Goal: Task Accomplishment & Management: Use online tool/utility

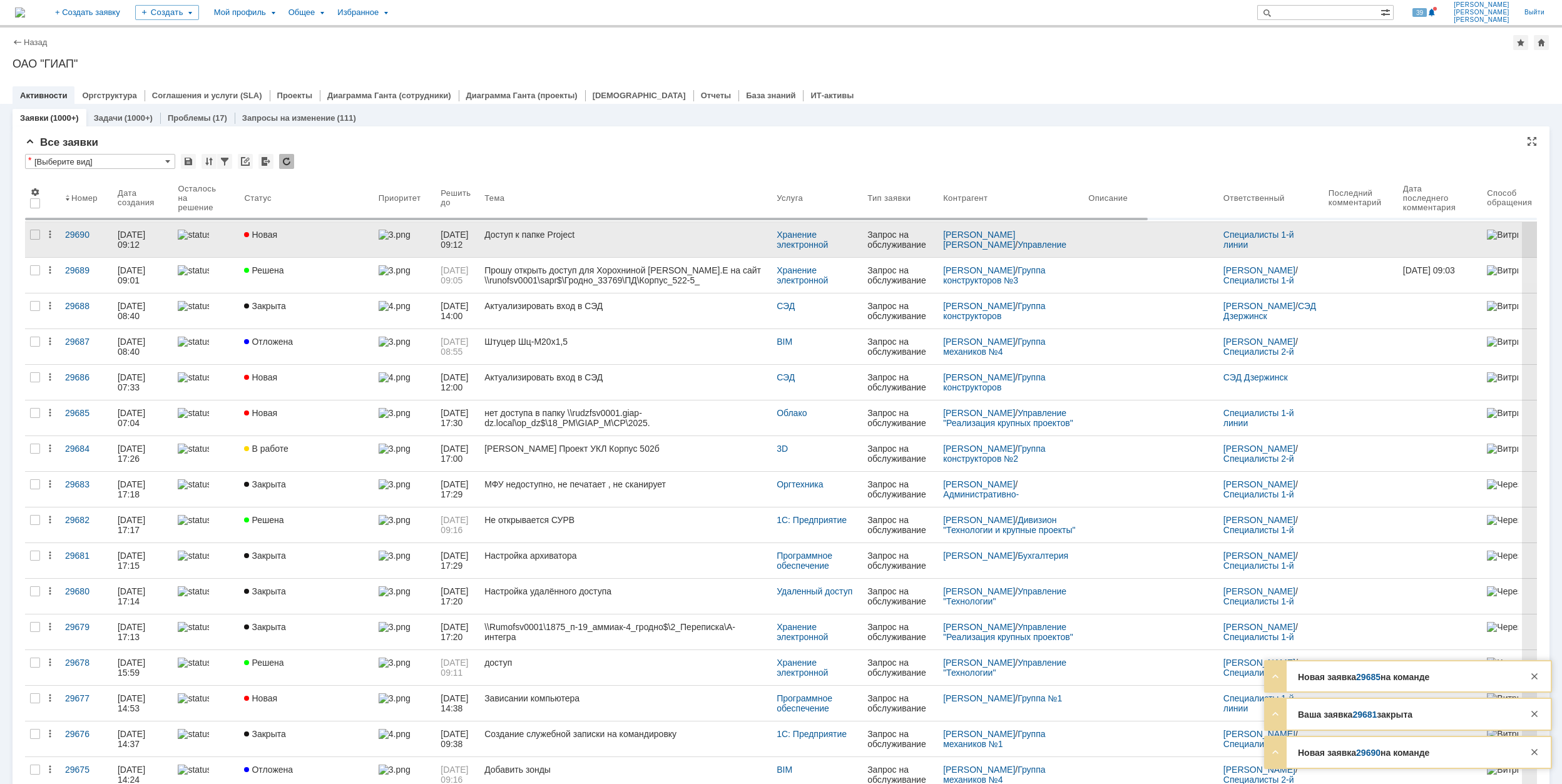
click at [338, 235] on div "Новая" at bounding box center [305, 234] width 124 height 10
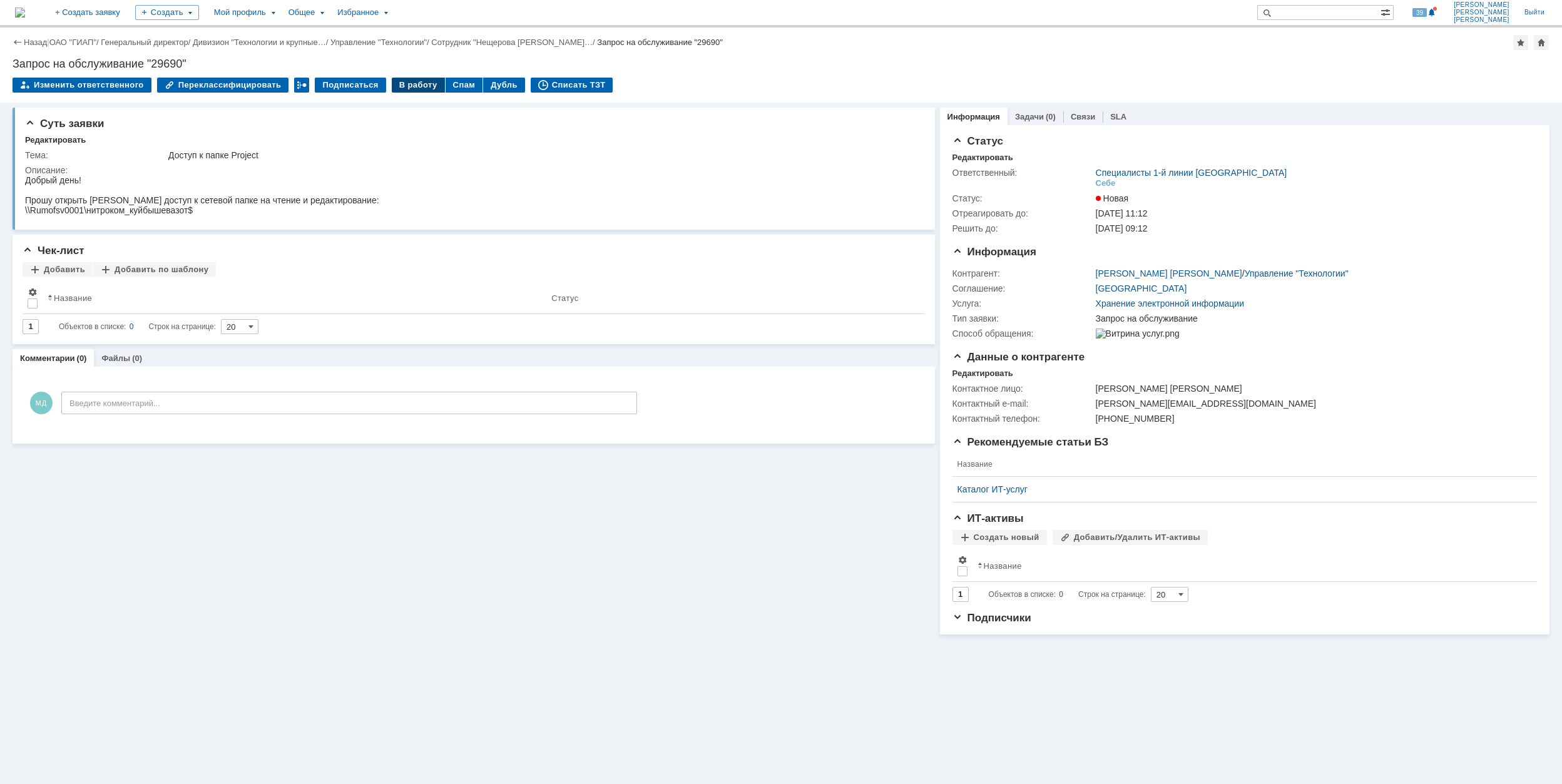
click at [406, 84] on div "В работу" at bounding box center [419, 85] width 53 height 15
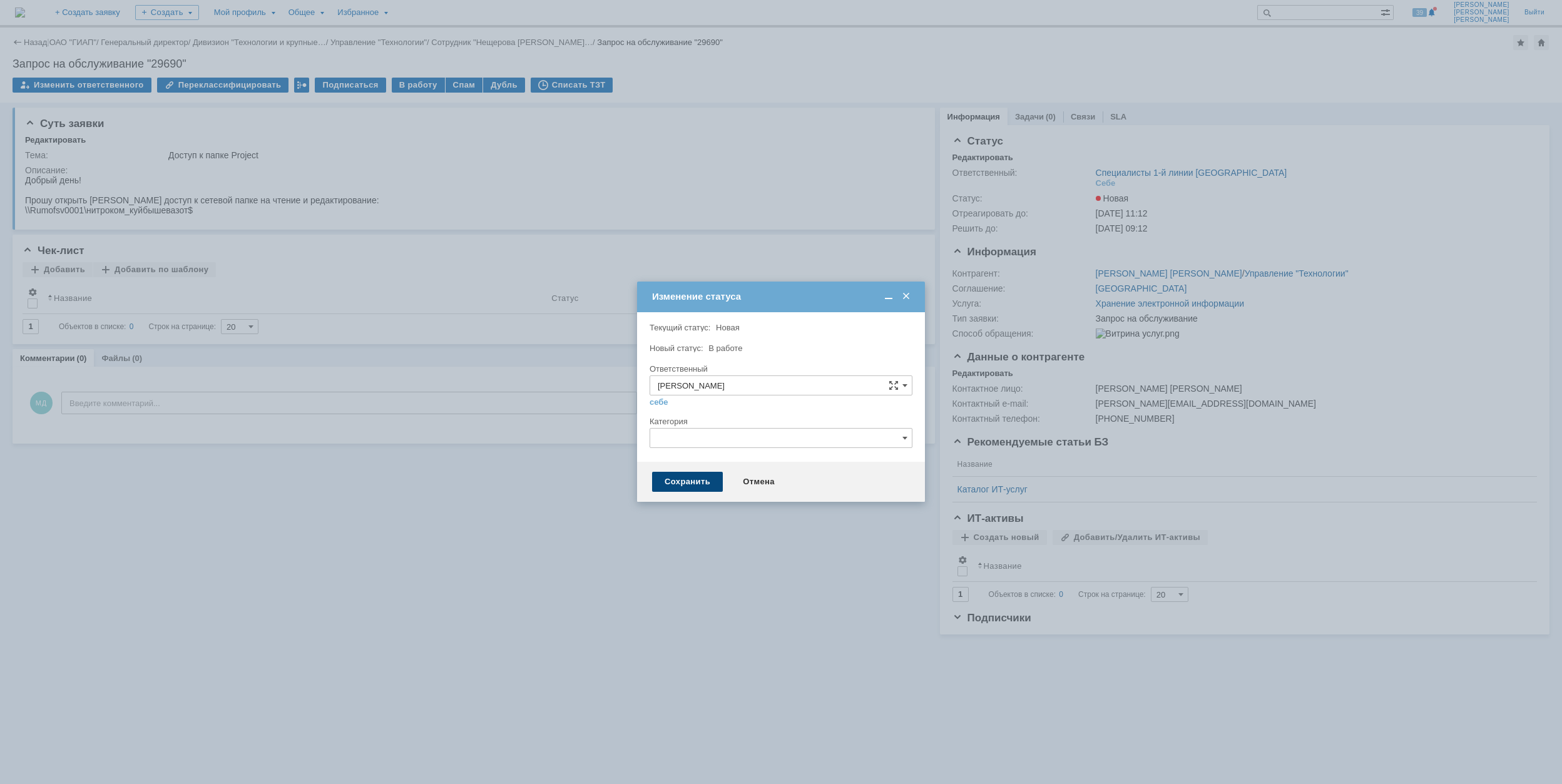
click at [686, 477] on div "Сохранить" at bounding box center [688, 481] width 71 height 20
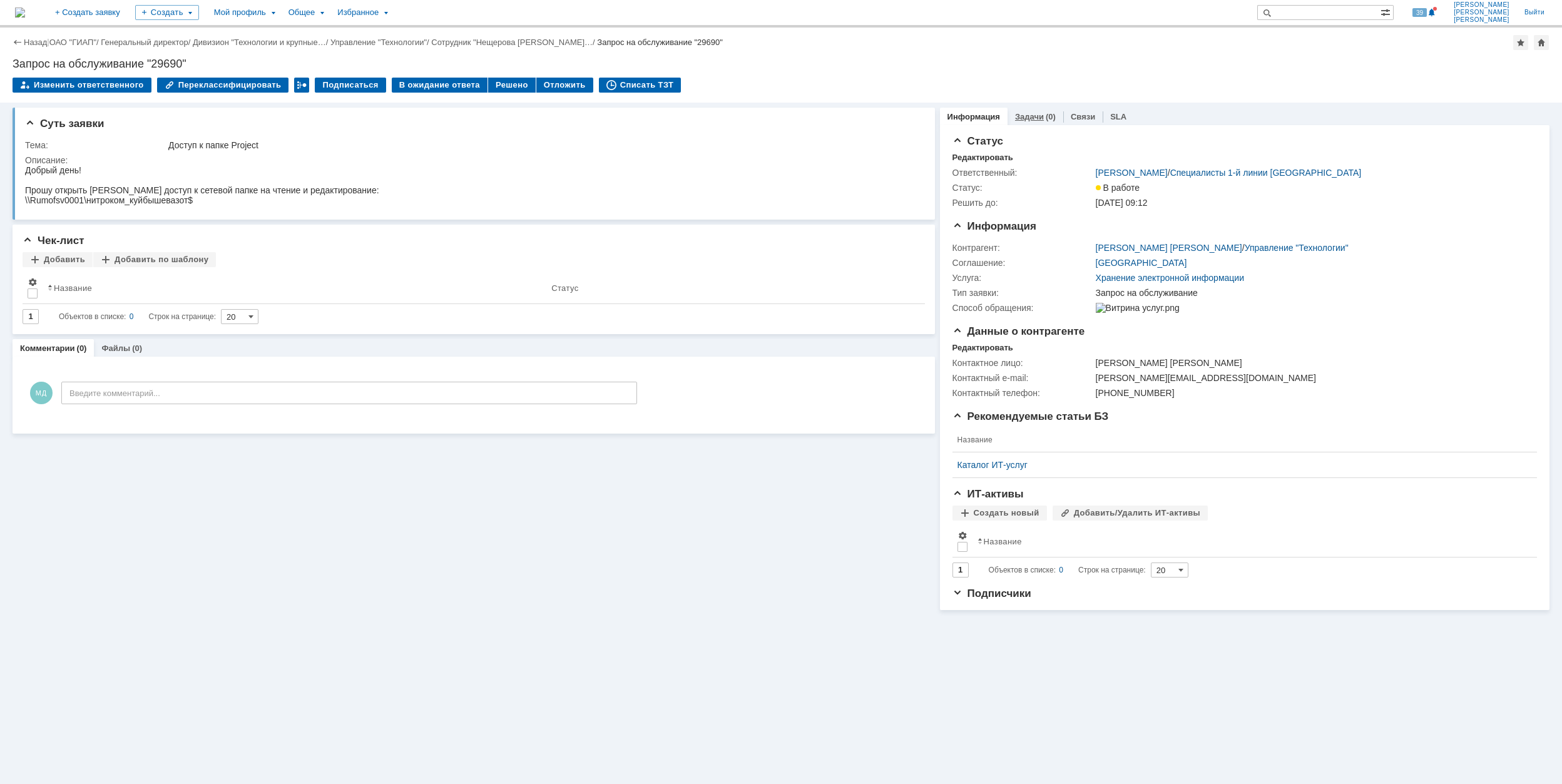
click at [1037, 116] on link "Задачи" at bounding box center [1029, 117] width 29 height 10
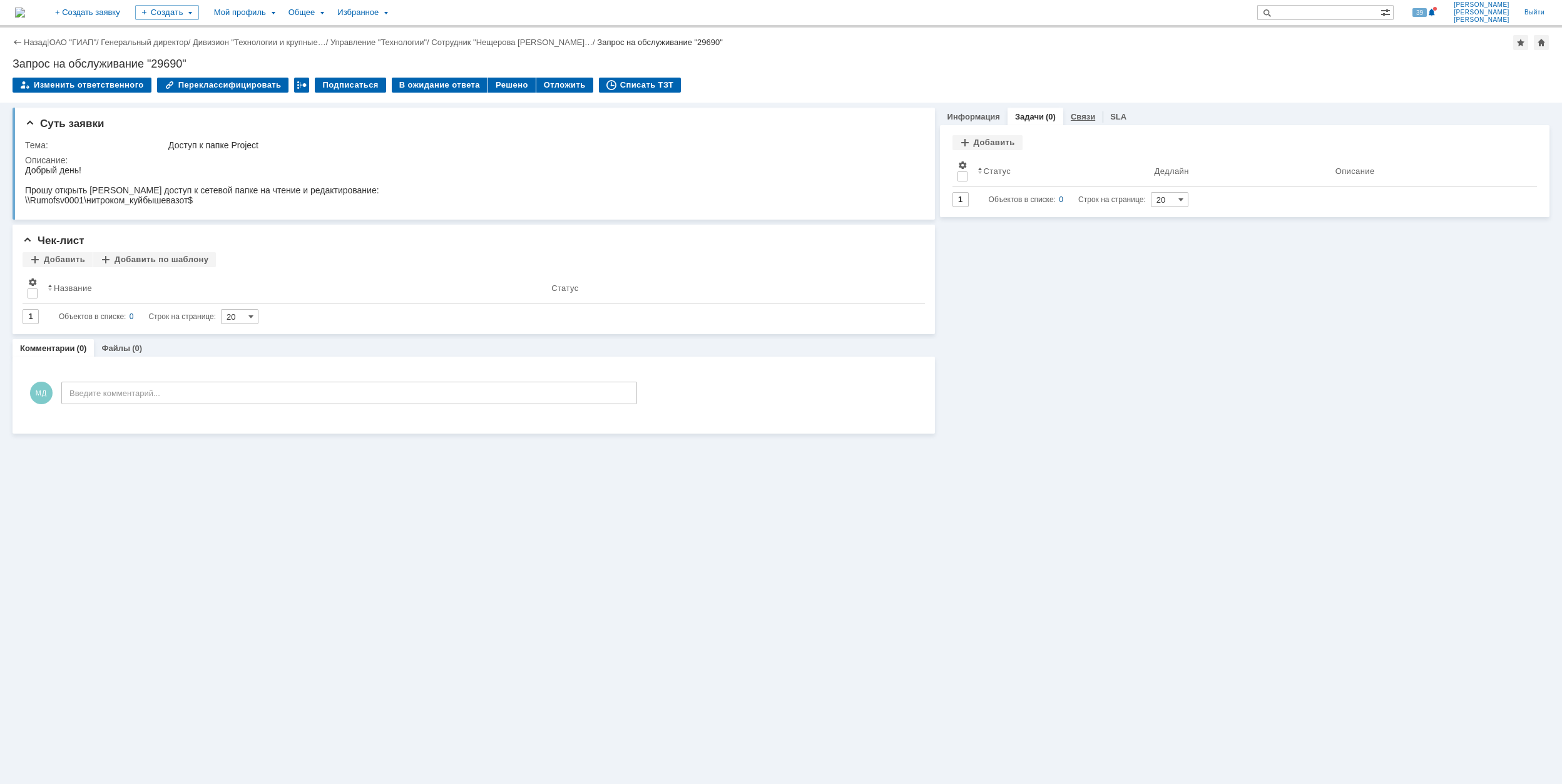
click at [1075, 115] on link "Связи" at bounding box center [1083, 117] width 25 height 10
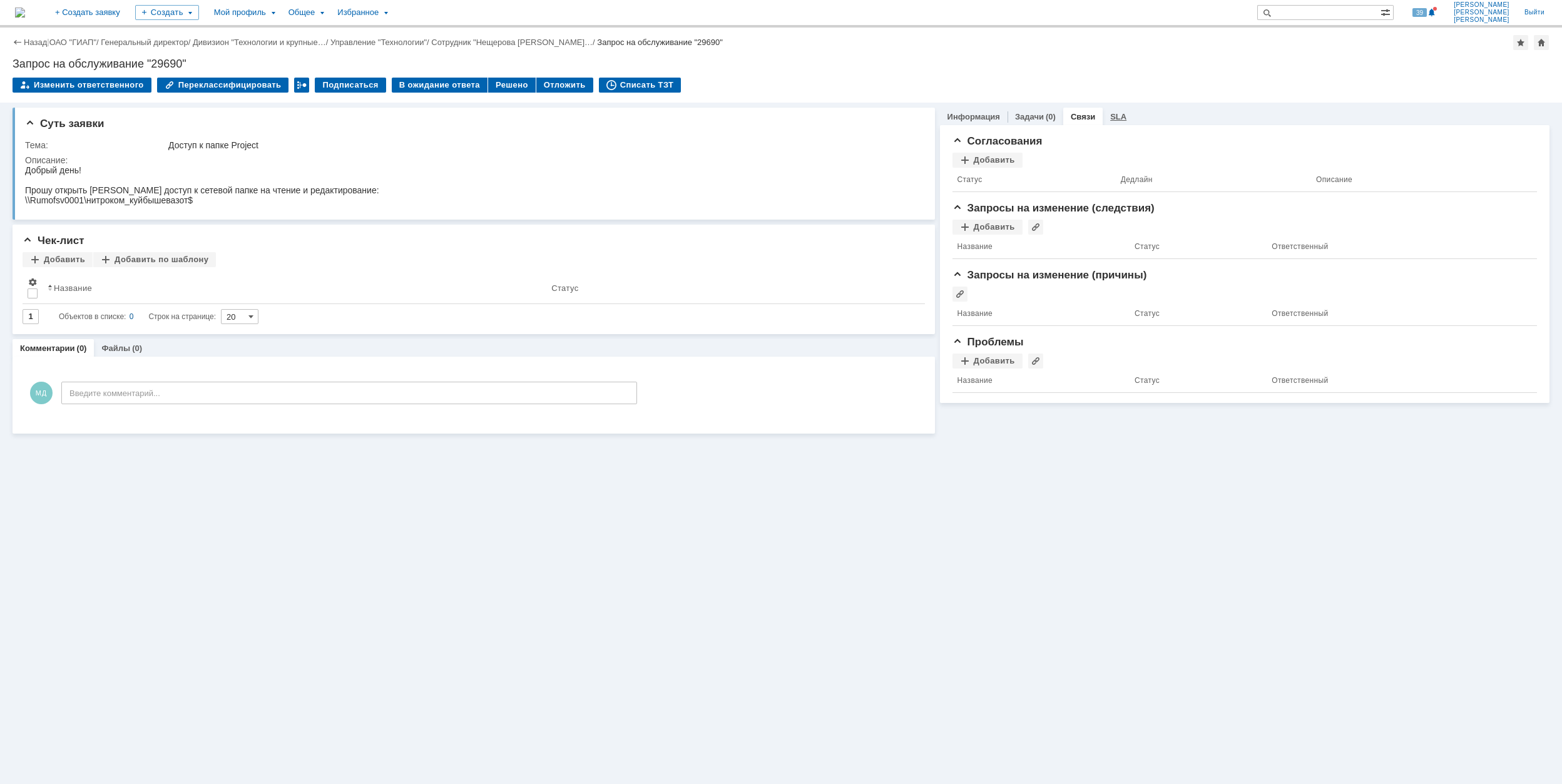
click at [1115, 114] on link "SLA" at bounding box center [1118, 117] width 16 height 10
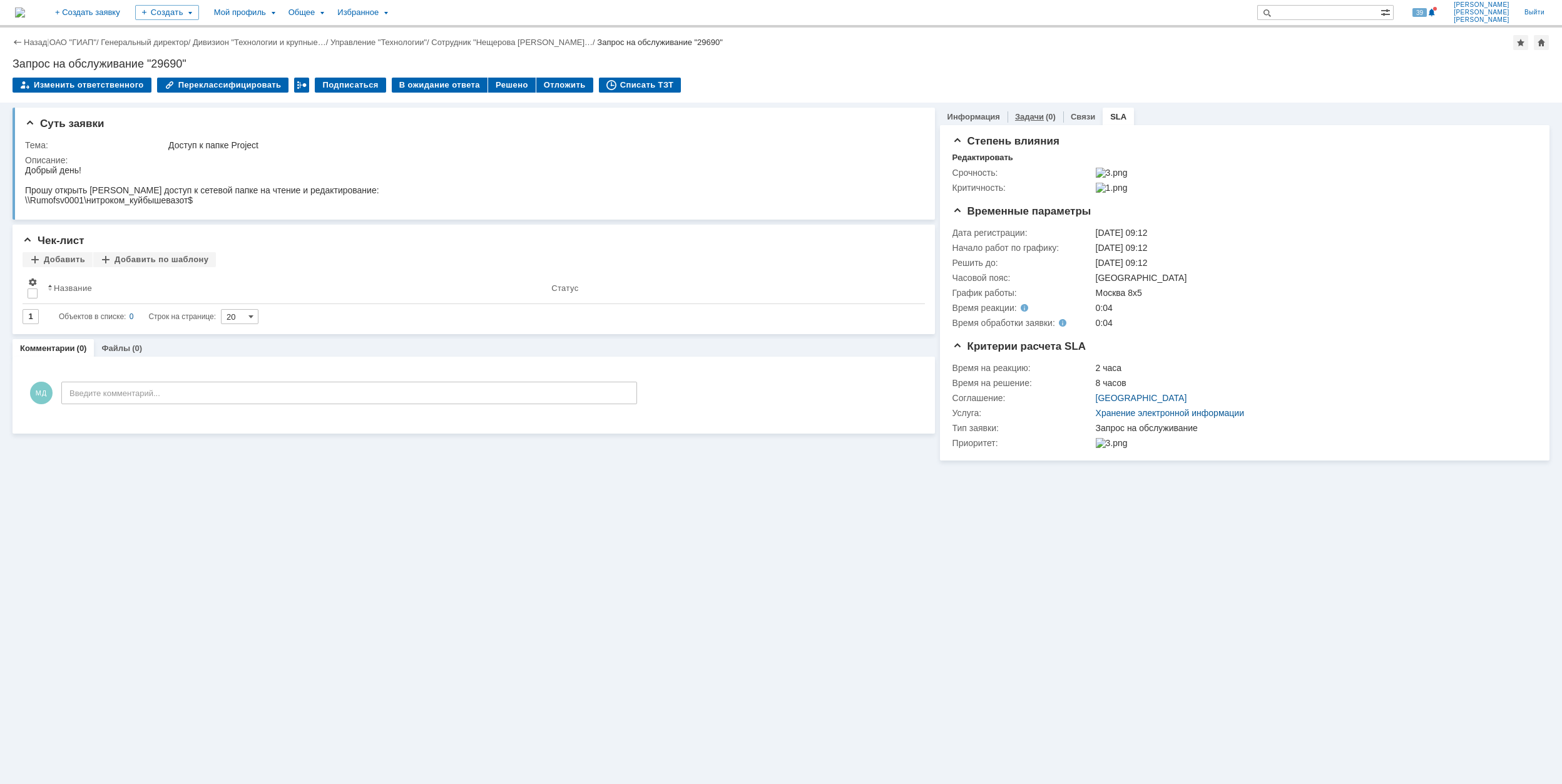
click at [1029, 116] on link "Задачи" at bounding box center [1029, 117] width 29 height 10
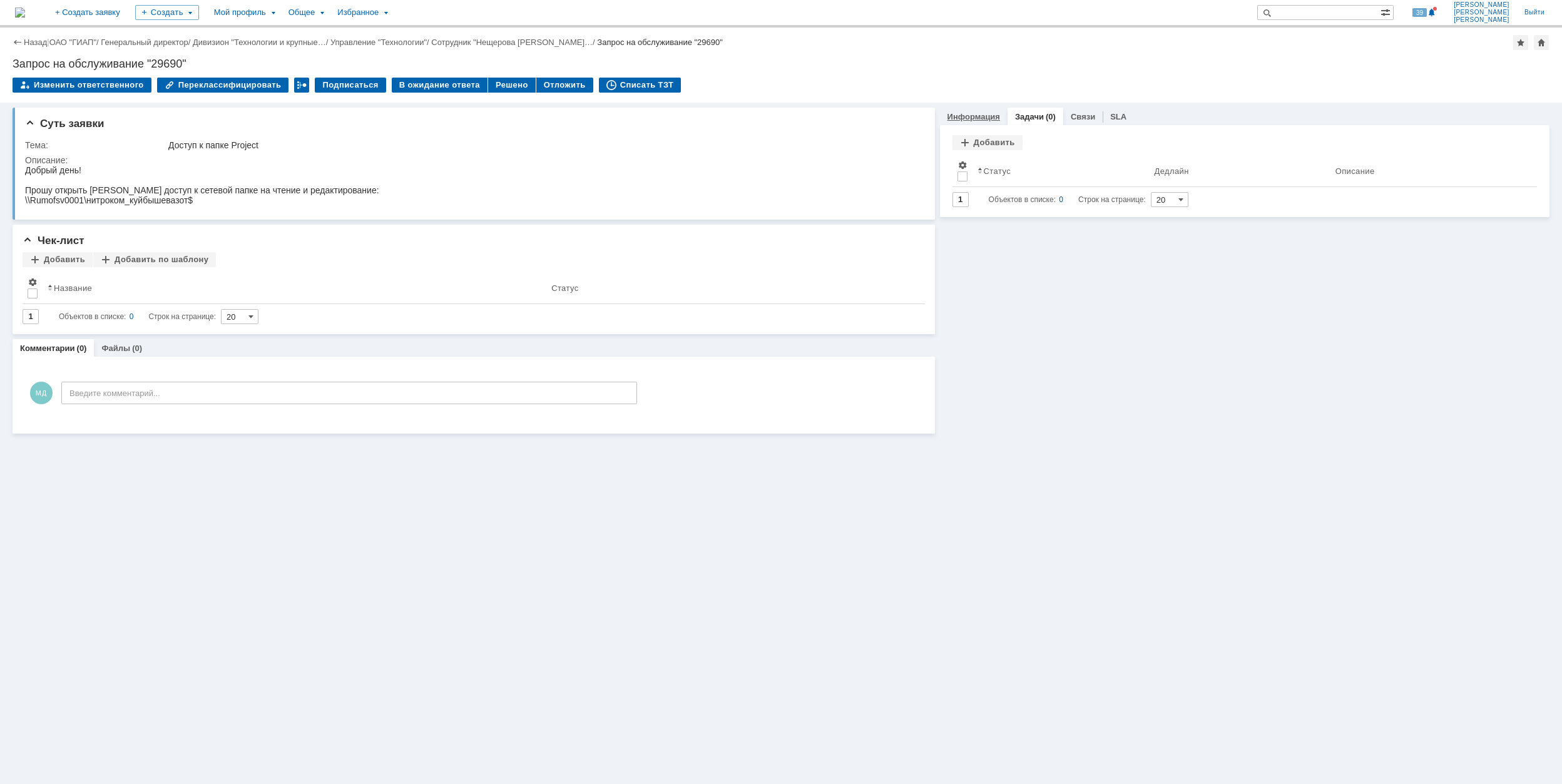
click at [977, 115] on link "Информация" at bounding box center [973, 117] width 53 height 10
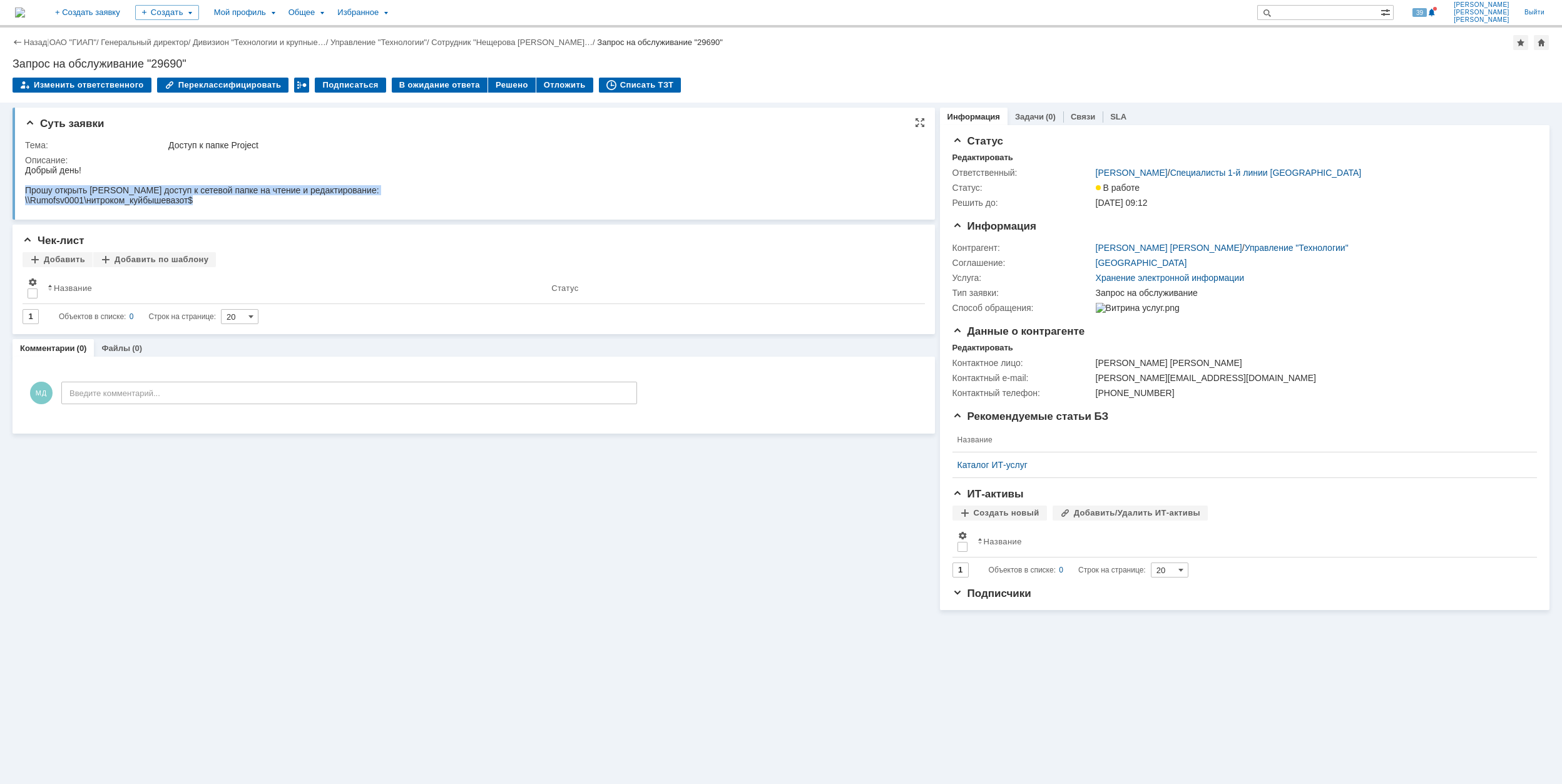
drag, startPoint x: 206, startPoint y: 199, endPoint x: 26, endPoint y: 191, distance: 180.2
click at [26, 191] on body "Добрый день! Прошу открыть Ершову А.А. доступ к сетевой папке на чтение и редак…" at bounding box center [202, 185] width 354 height 40
copy body "Прошу открыть Ершову А.А. доступ к сетевой папке на чтение и редактирование: \\…"
click at [80, 41] on link "ОАО "ГИАП"" at bounding box center [72, 42] width 47 height 10
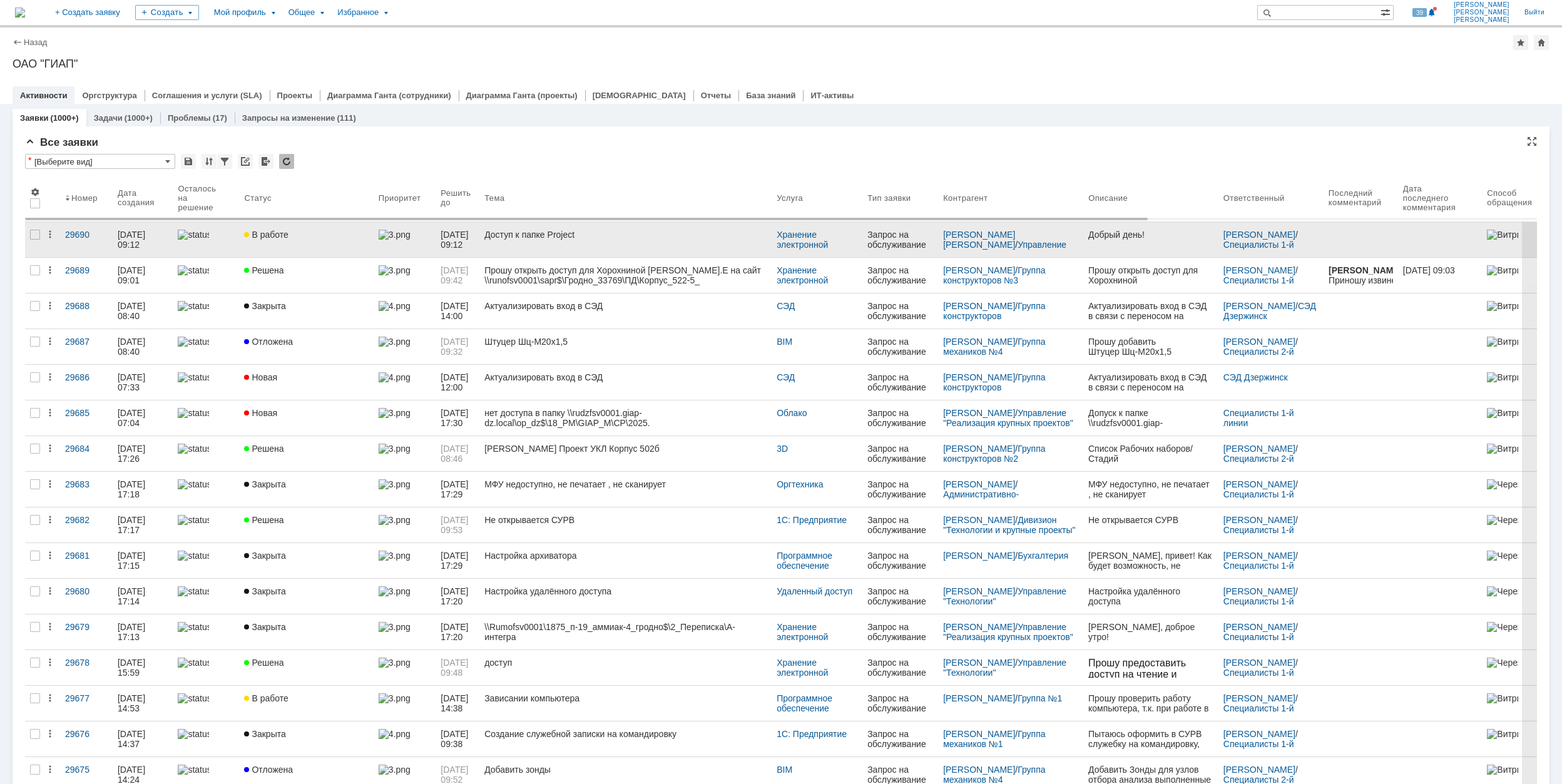
click at [313, 236] on div "В работе" at bounding box center [305, 234] width 124 height 10
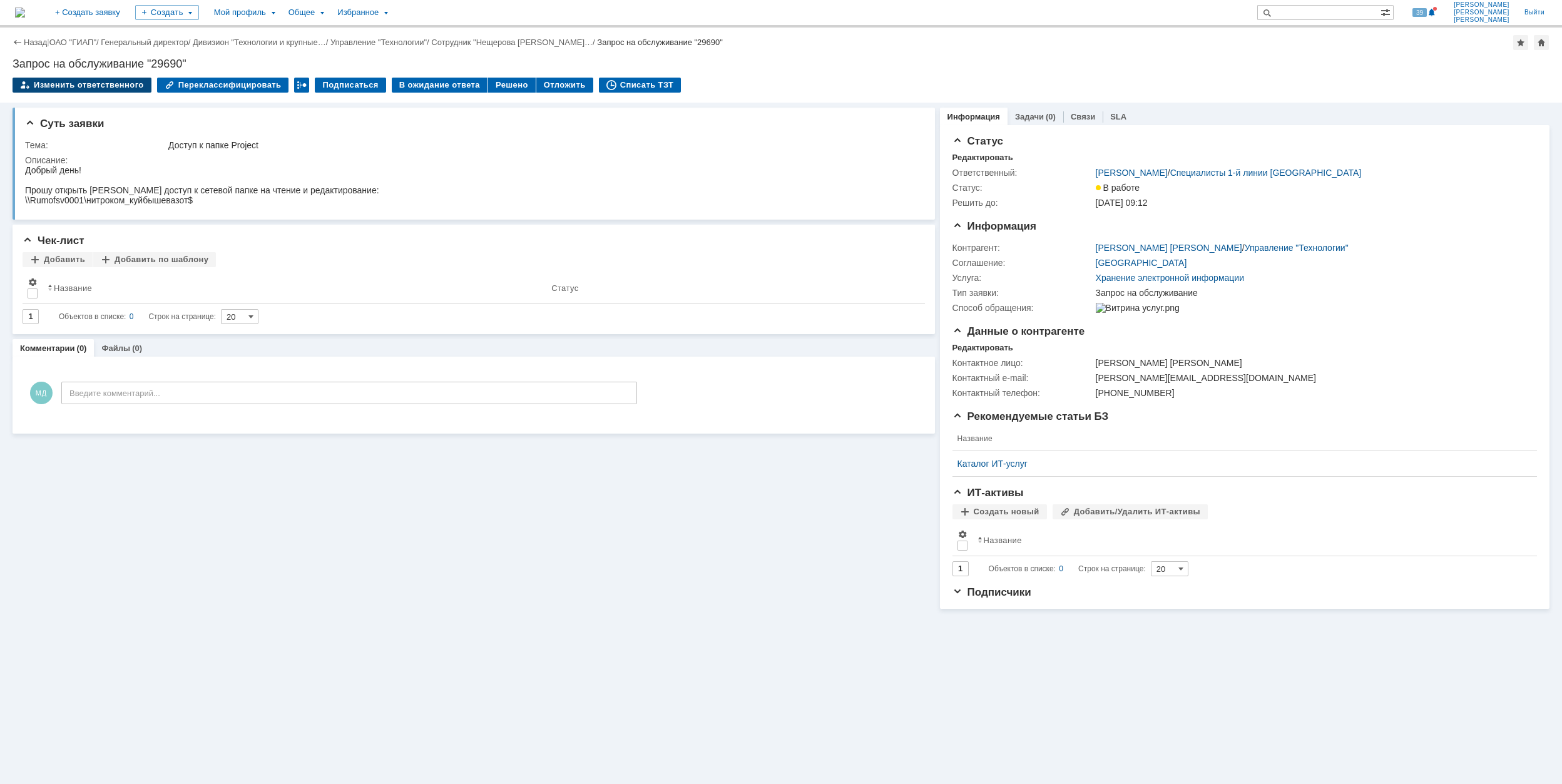
click at [110, 83] on div "Изменить ответственного" at bounding box center [81, 85] width 139 height 15
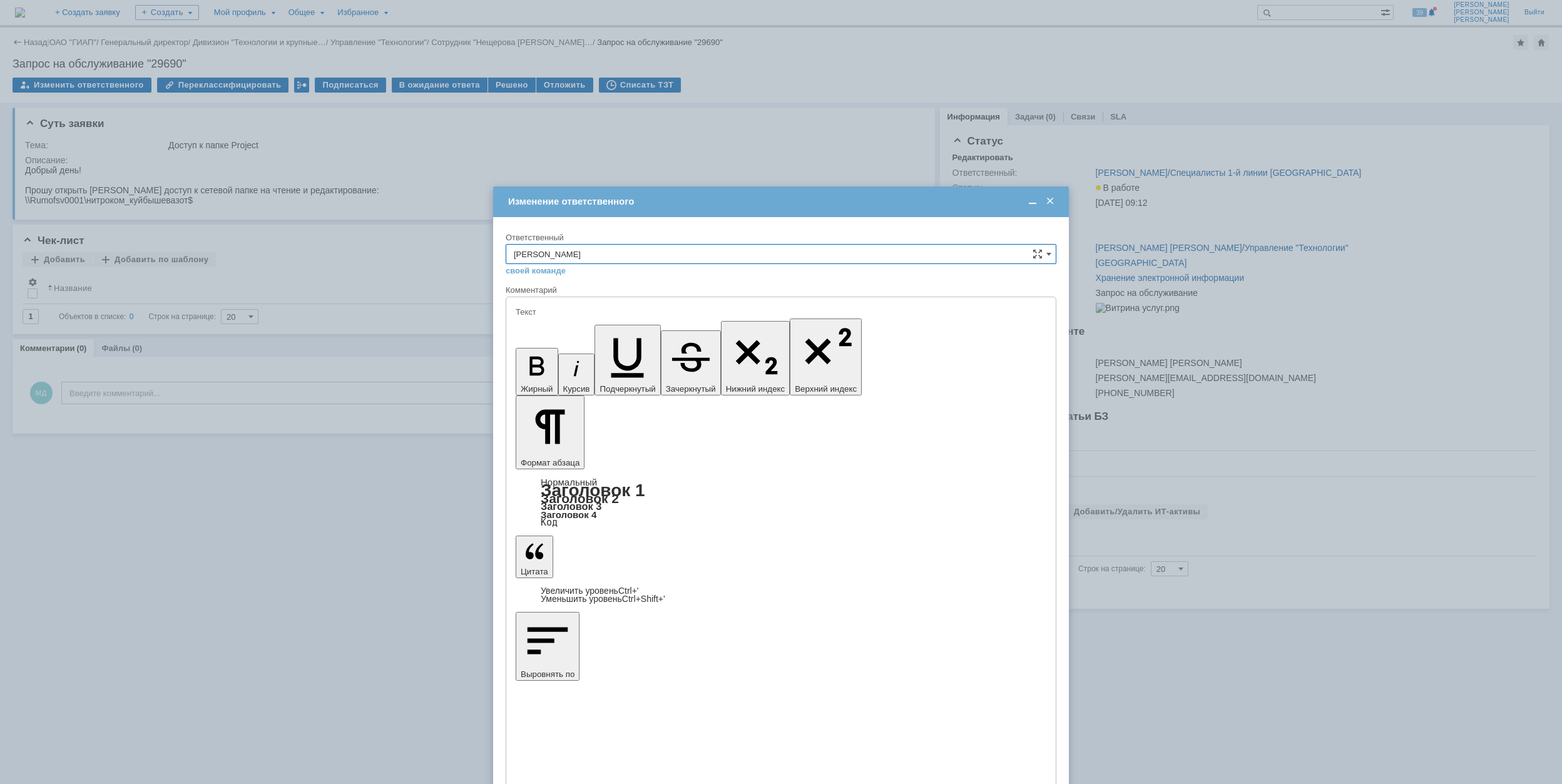
click at [1052, 255] on input "[PERSON_NAME]" at bounding box center [781, 253] width 550 height 20
click at [574, 289] on div "[PERSON_NAME]" at bounding box center [781, 294] width 549 height 20
type input "[PERSON_NAME]"
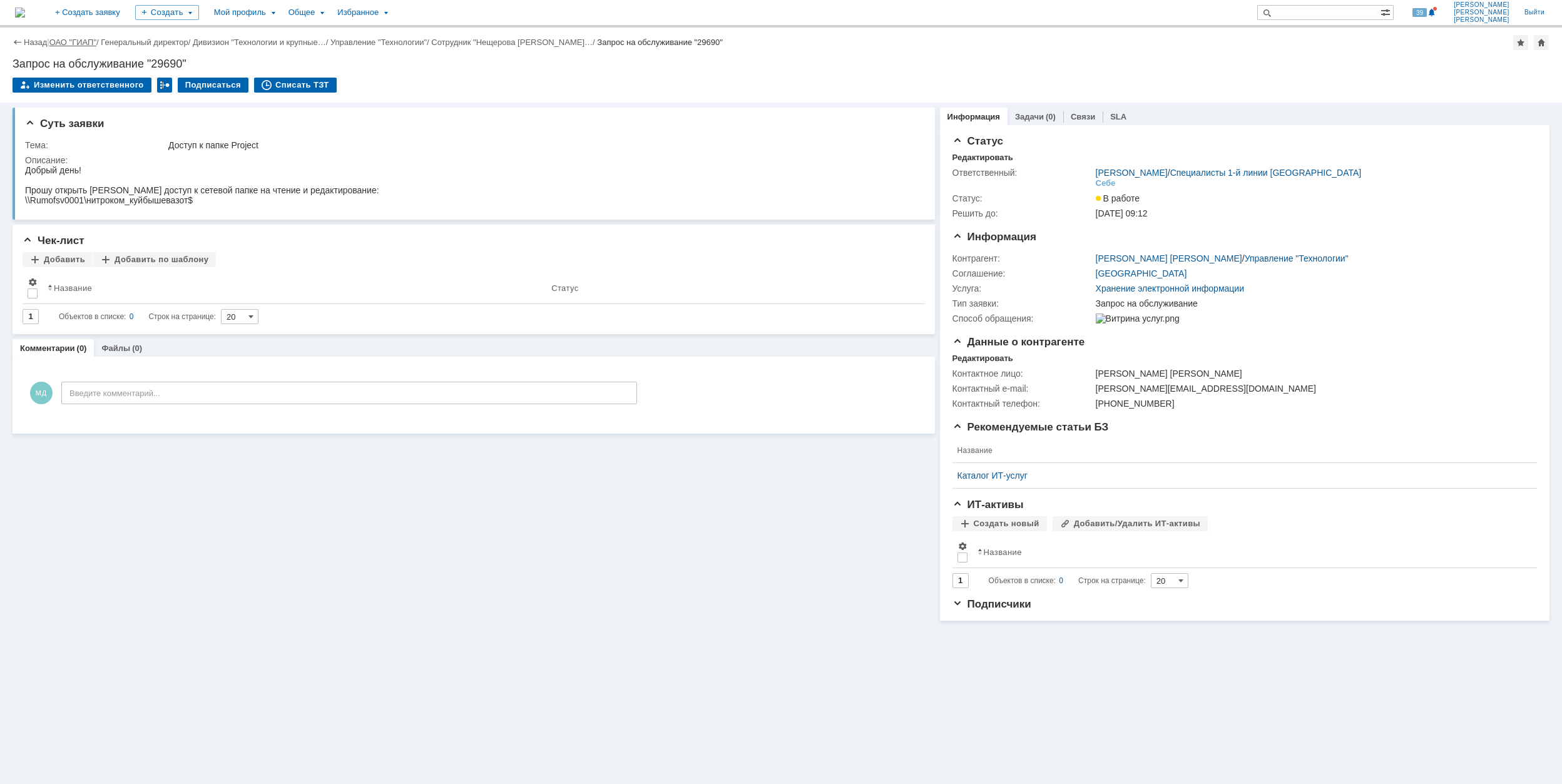
click at [68, 41] on link "ОАО "ГИАП"" at bounding box center [72, 42] width 47 height 10
